Goal: Obtain resource: Obtain resource

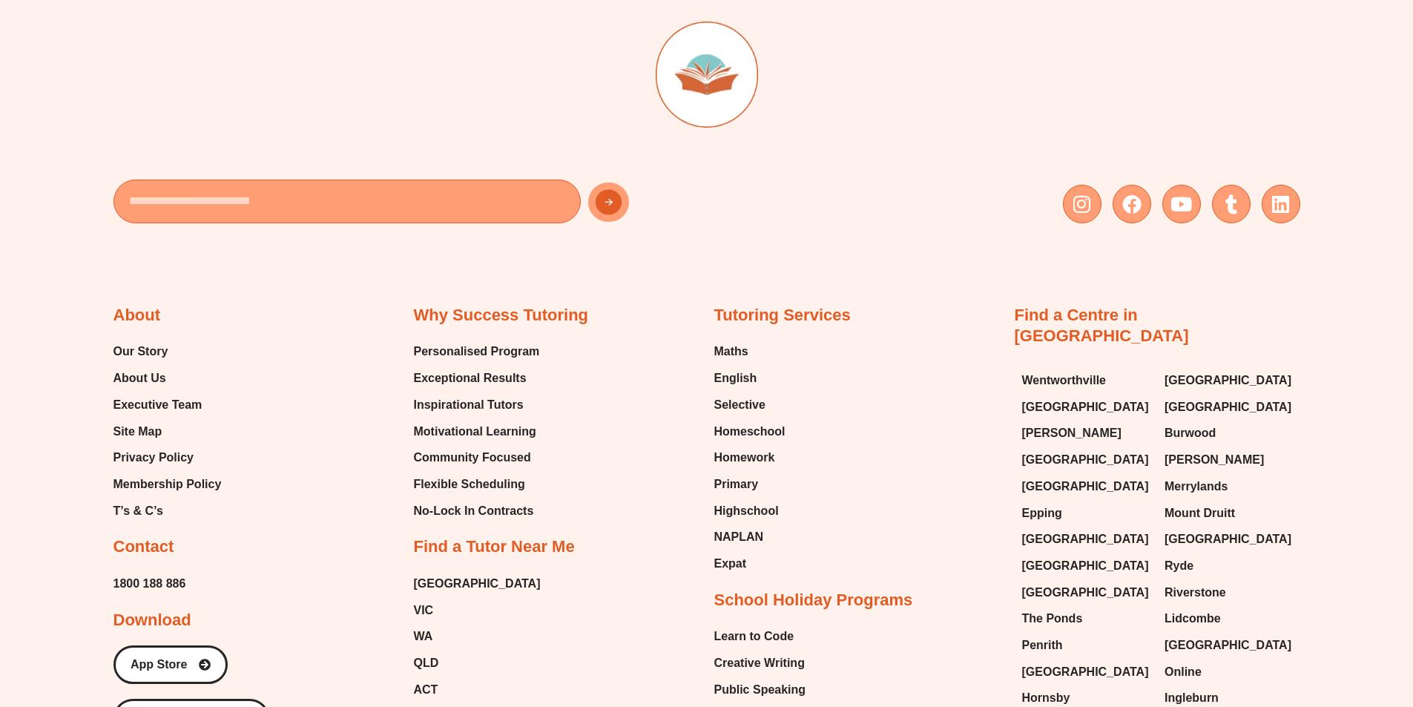
scroll to position [6441, 0]
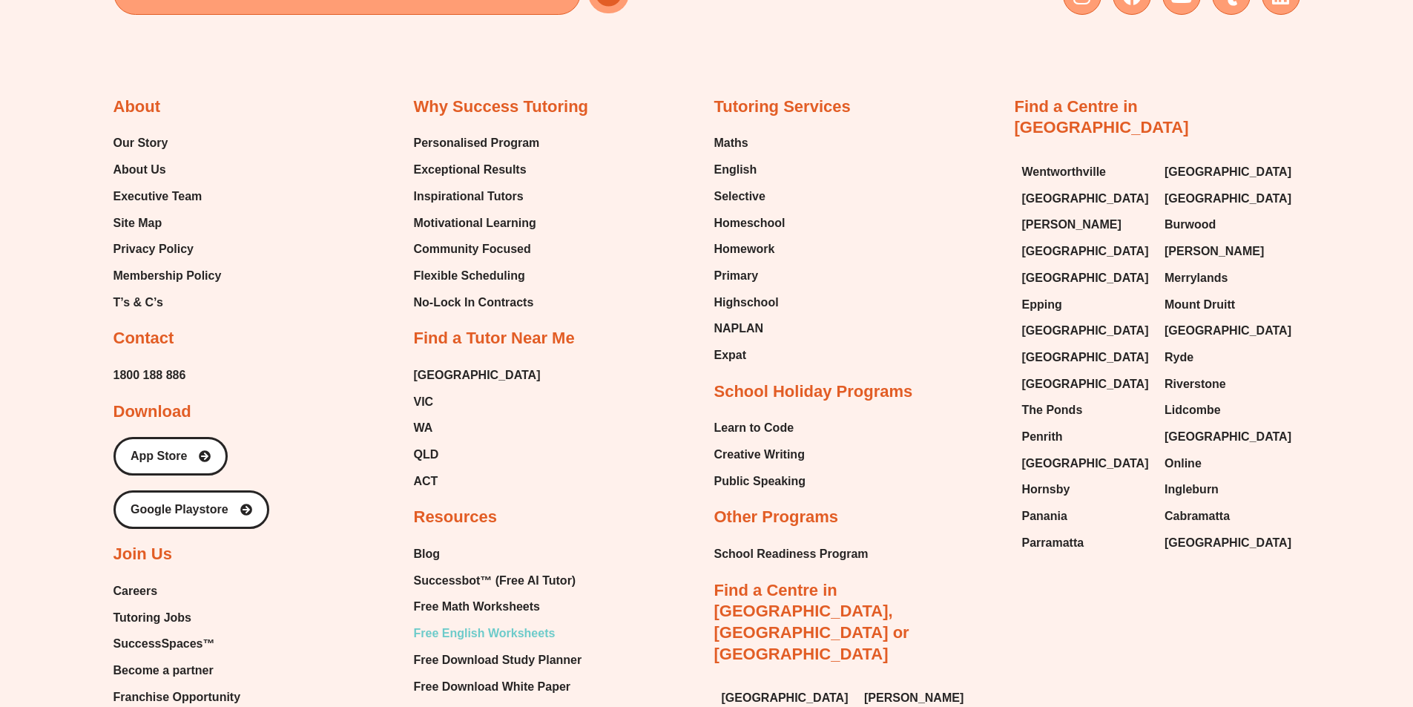
click at [520, 622] on span "Free English Worksheets" at bounding box center [485, 633] width 142 height 22
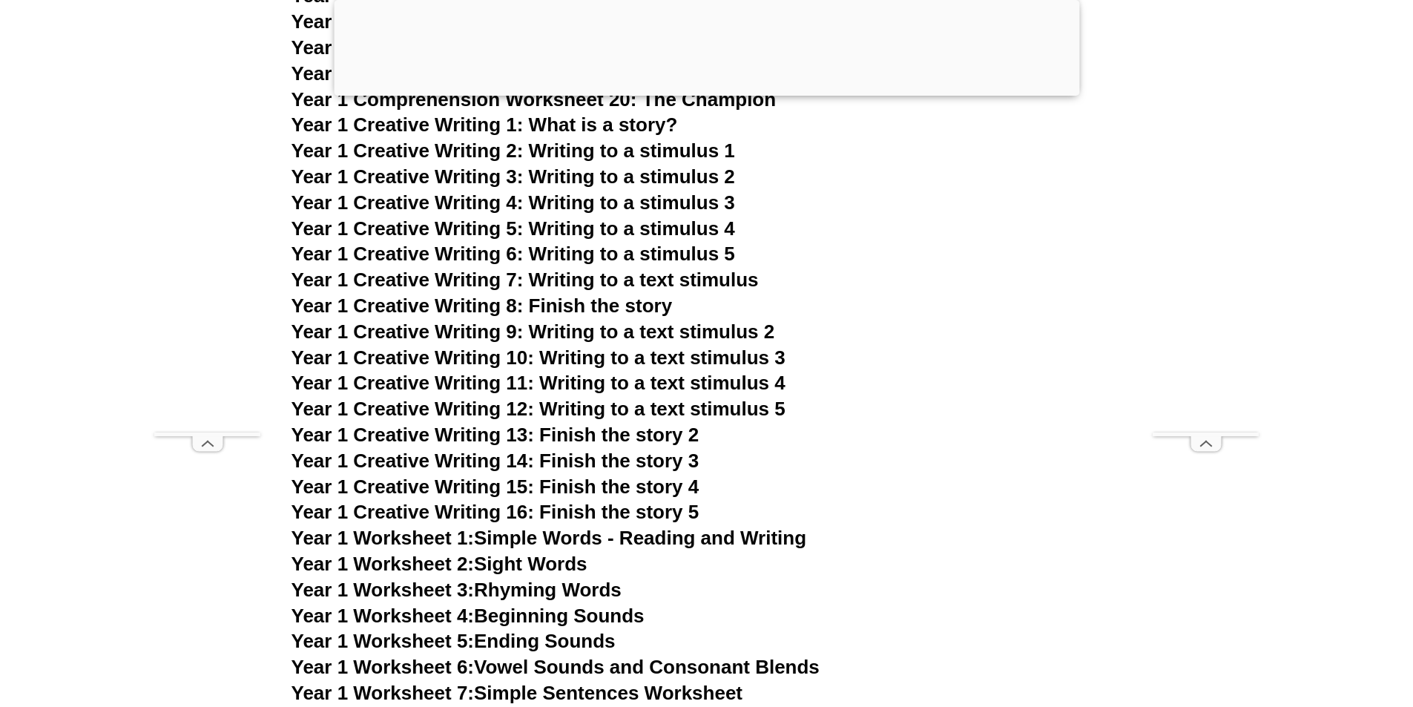
scroll to position [2443, 0]
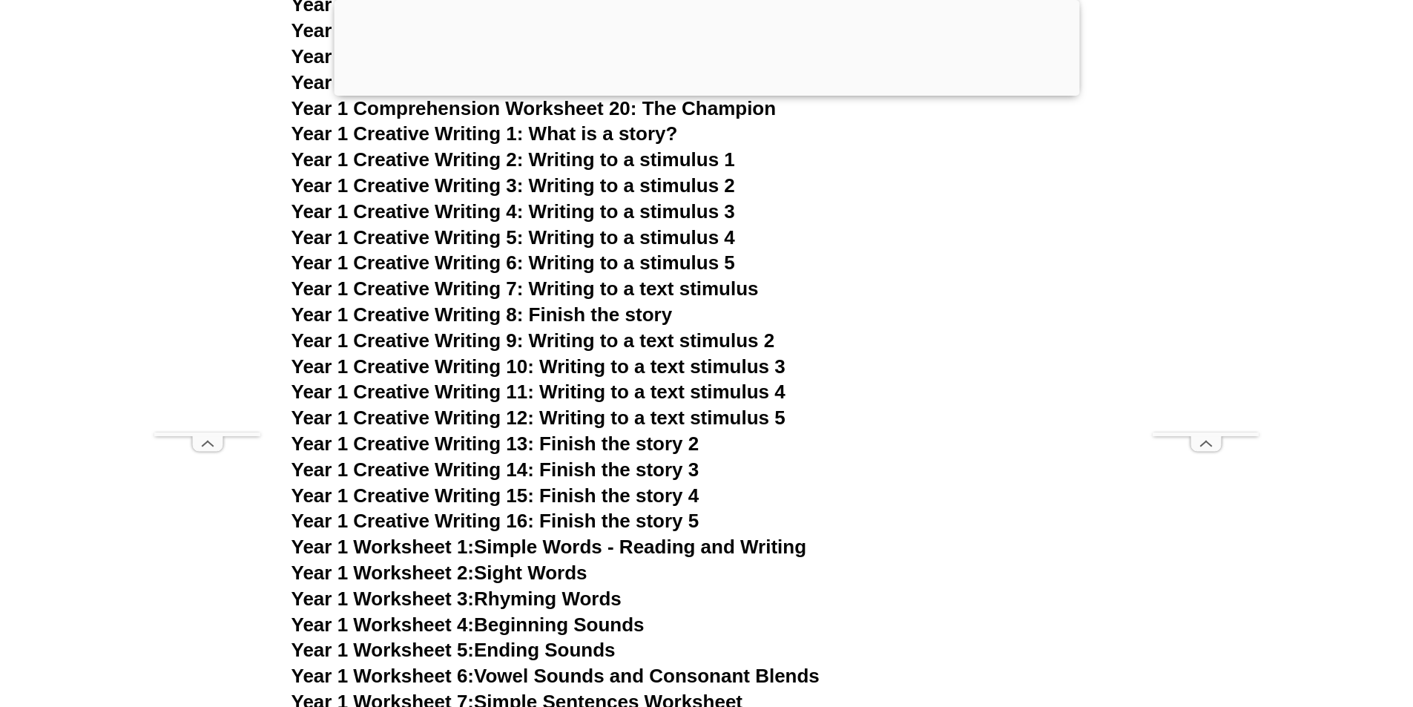
click at [653, 209] on span "Year 1 Creative Writing 4: Writing to a stimulus 3" at bounding box center [513, 211] width 444 height 22
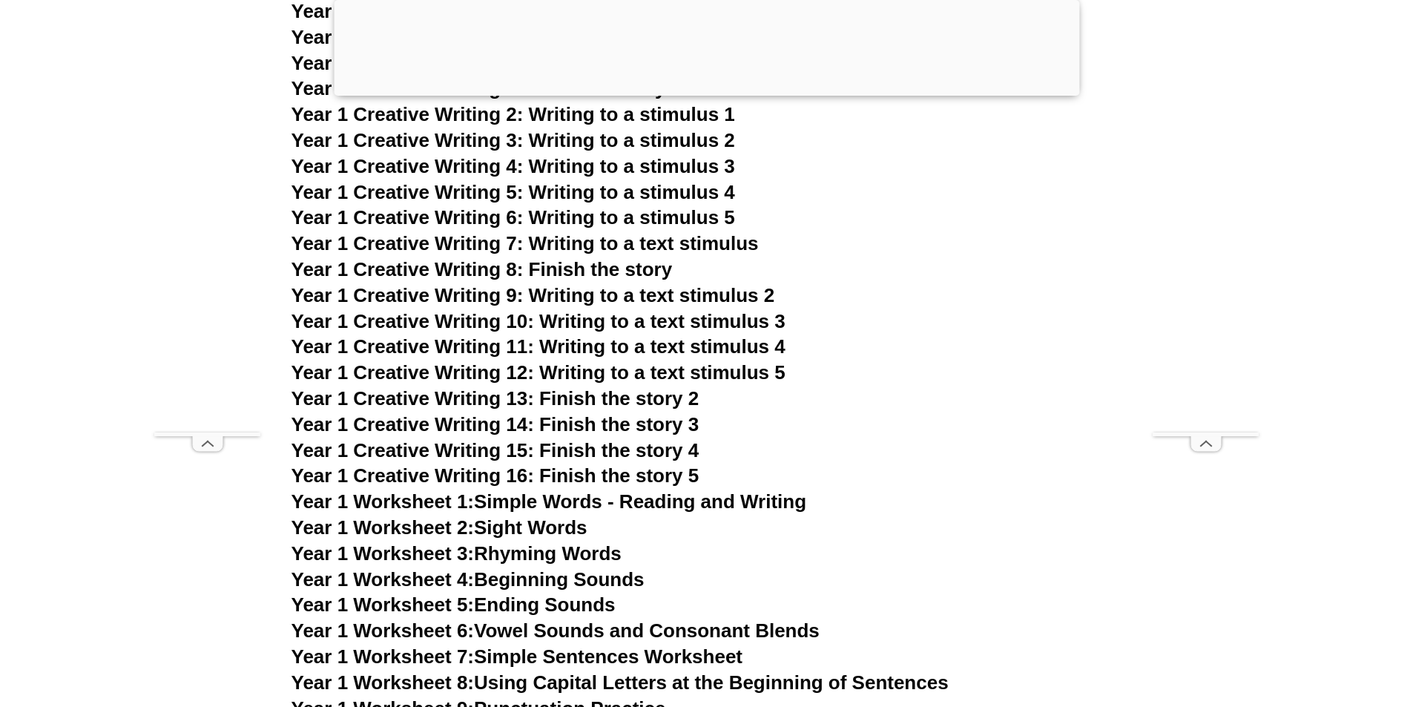
scroll to position [2443, 0]
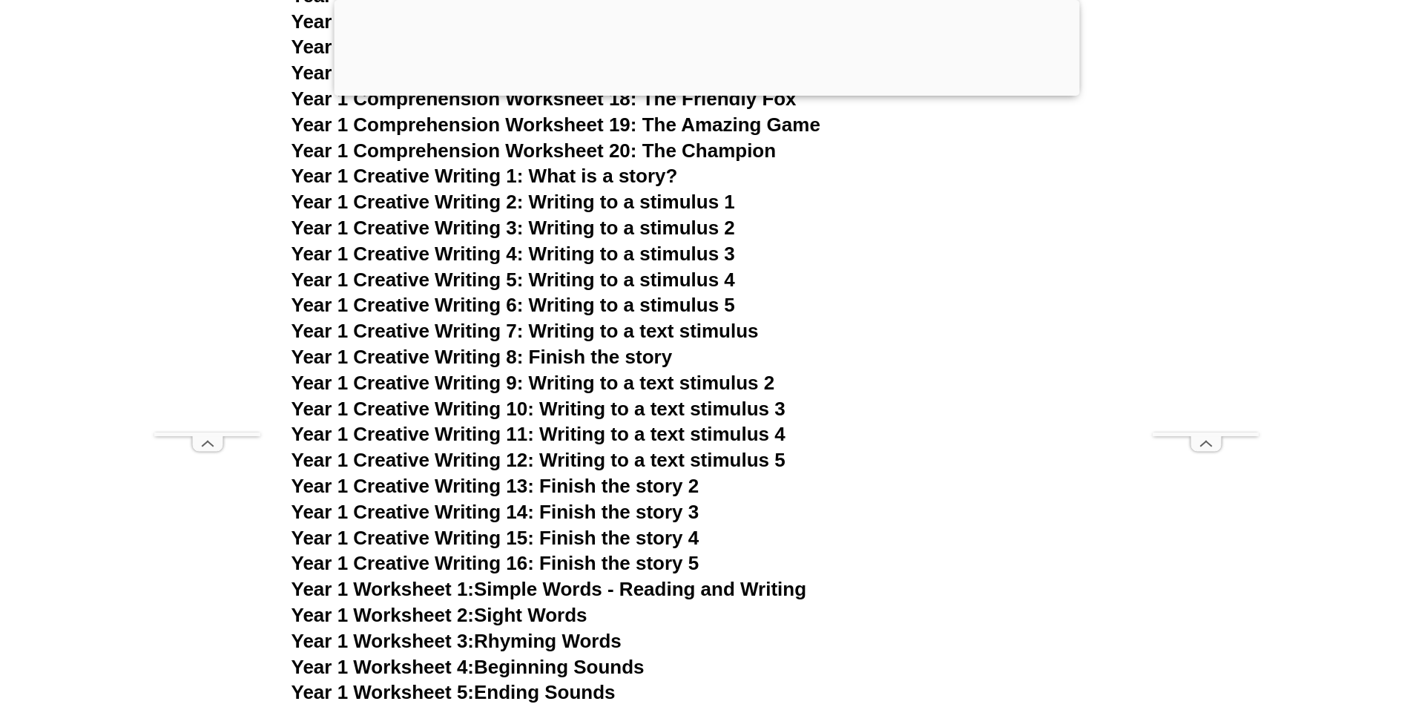
click at [687, 309] on span "Year 1 Creative Writing 6: Writing to a stimulus 5" at bounding box center [513, 305] width 444 height 22
click at [608, 335] on span "Year 1 Creative Writing 7: Writing to a text stimulus" at bounding box center [524, 331] width 467 height 22
